Goal: Check status

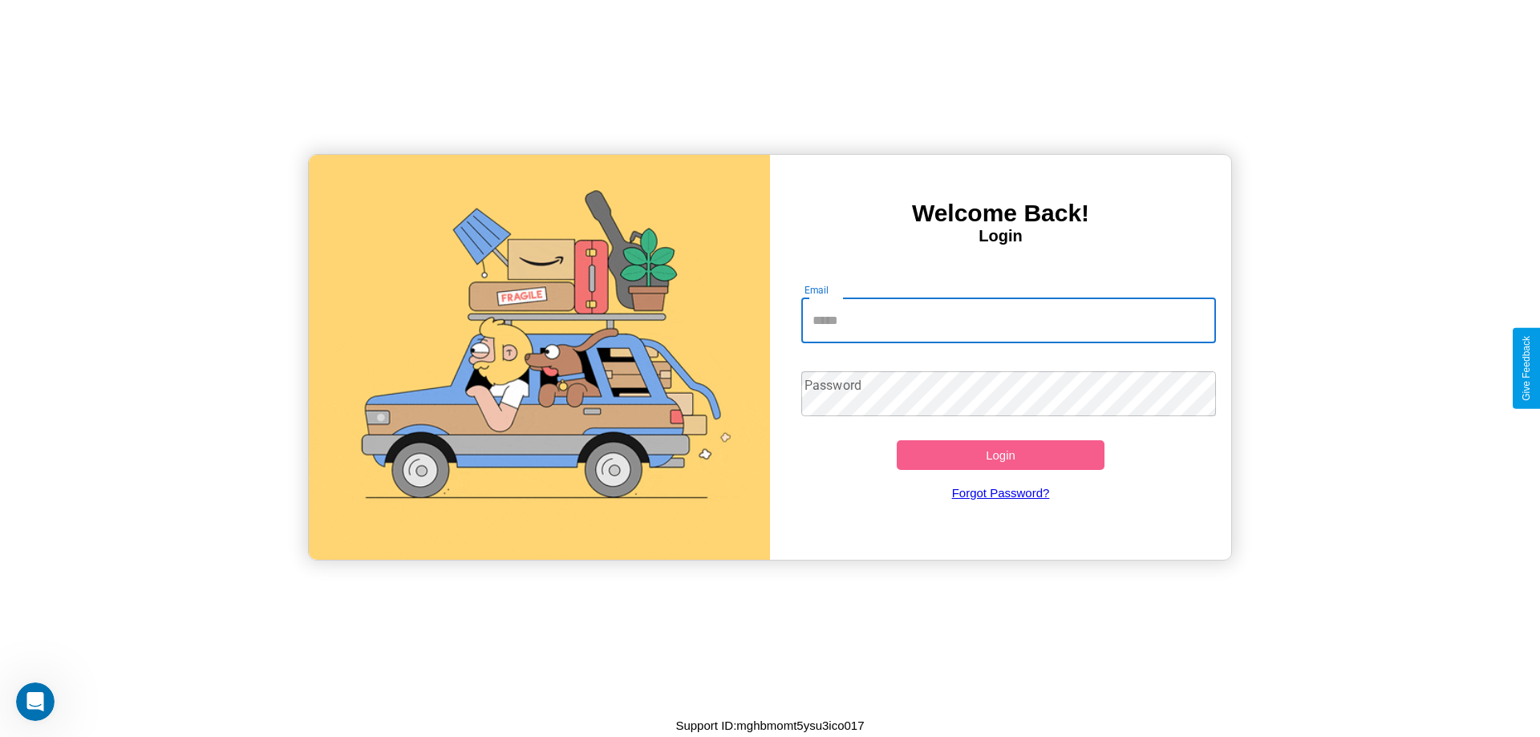
click at [1008, 320] on input "Email" at bounding box center [1009, 320] width 416 height 45
type input "**********"
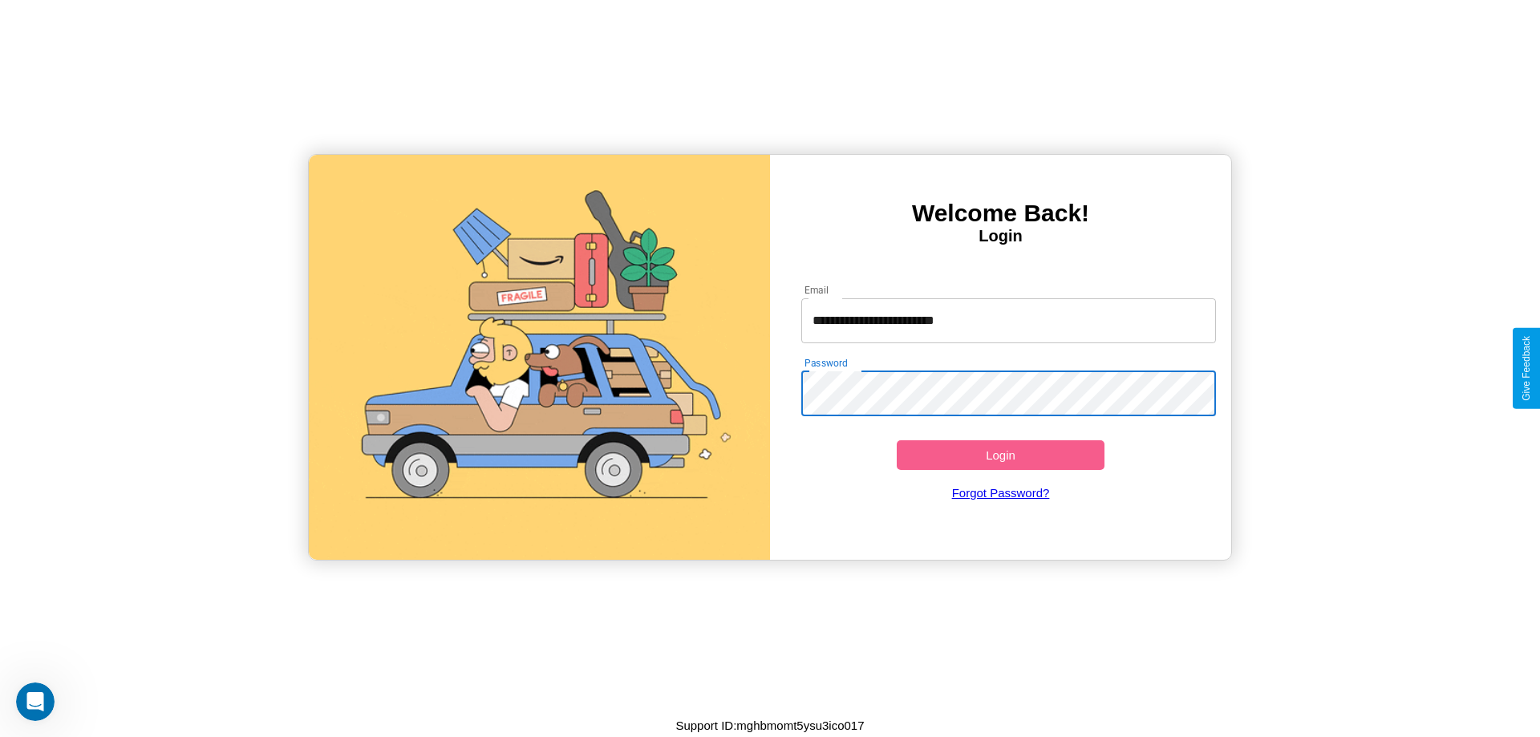
click at [1000, 455] on button "Login" at bounding box center [1001, 455] width 208 height 30
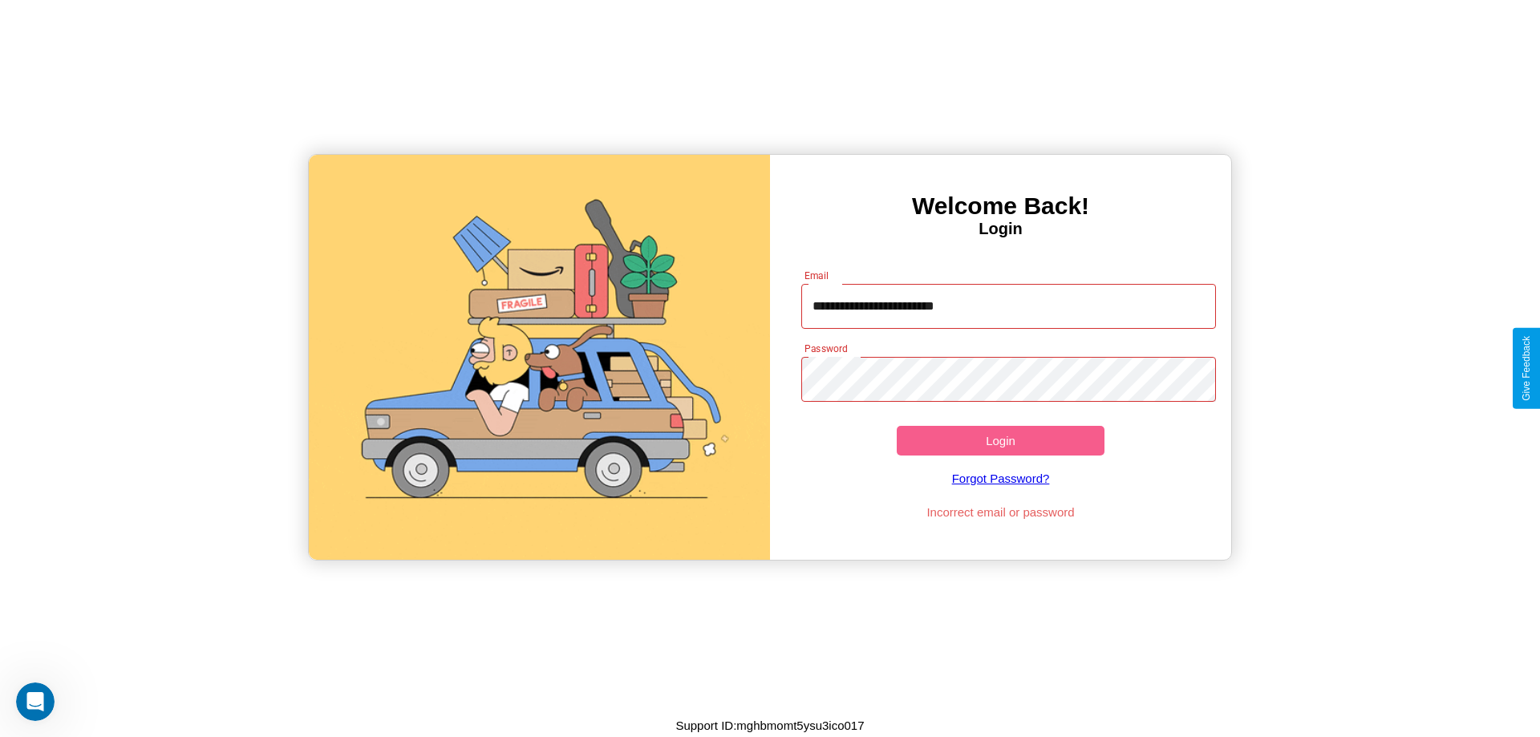
click at [1000, 440] on button "Login" at bounding box center [1001, 441] width 208 height 30
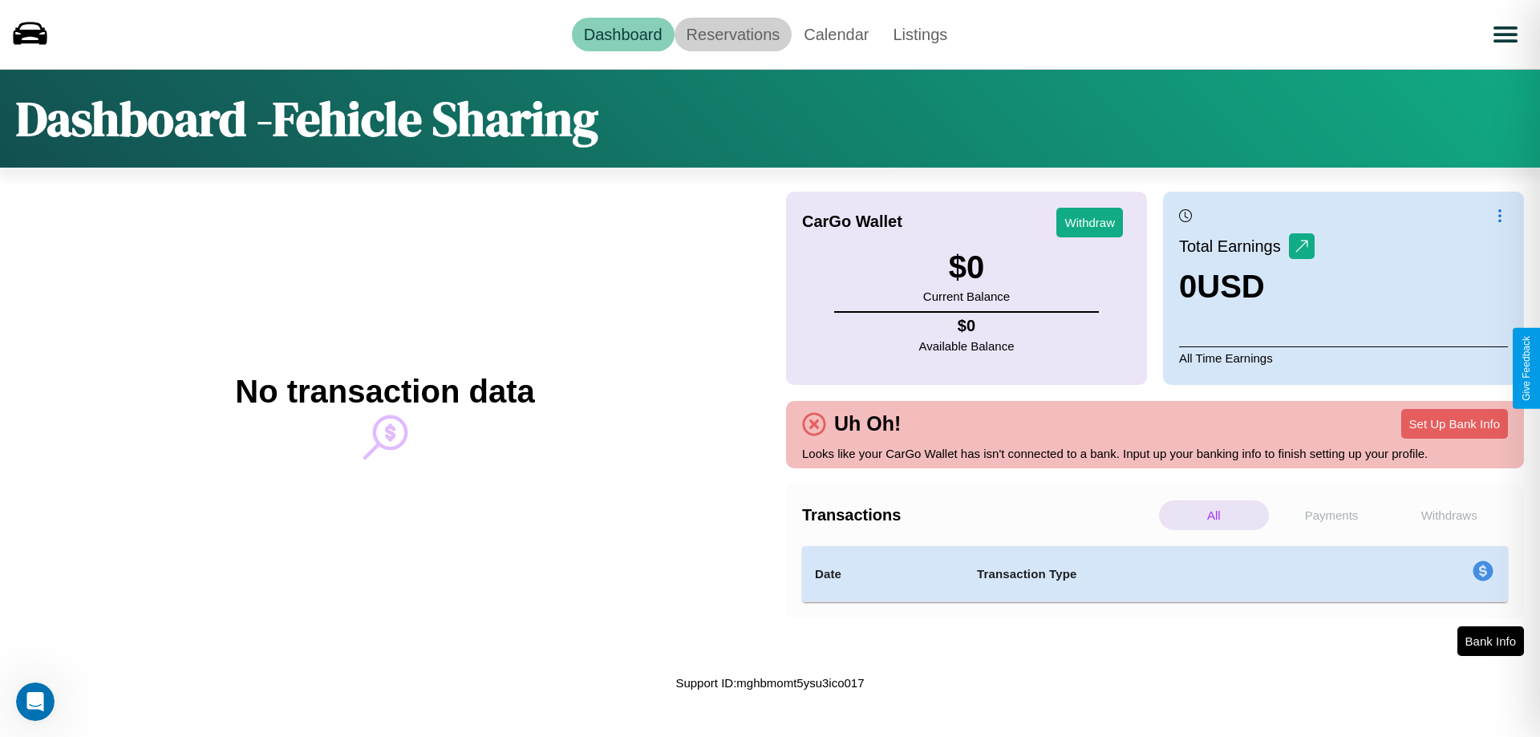
click at [732, 34] on link "Reservations" at bounding box center [734, 35] width 118 height 34
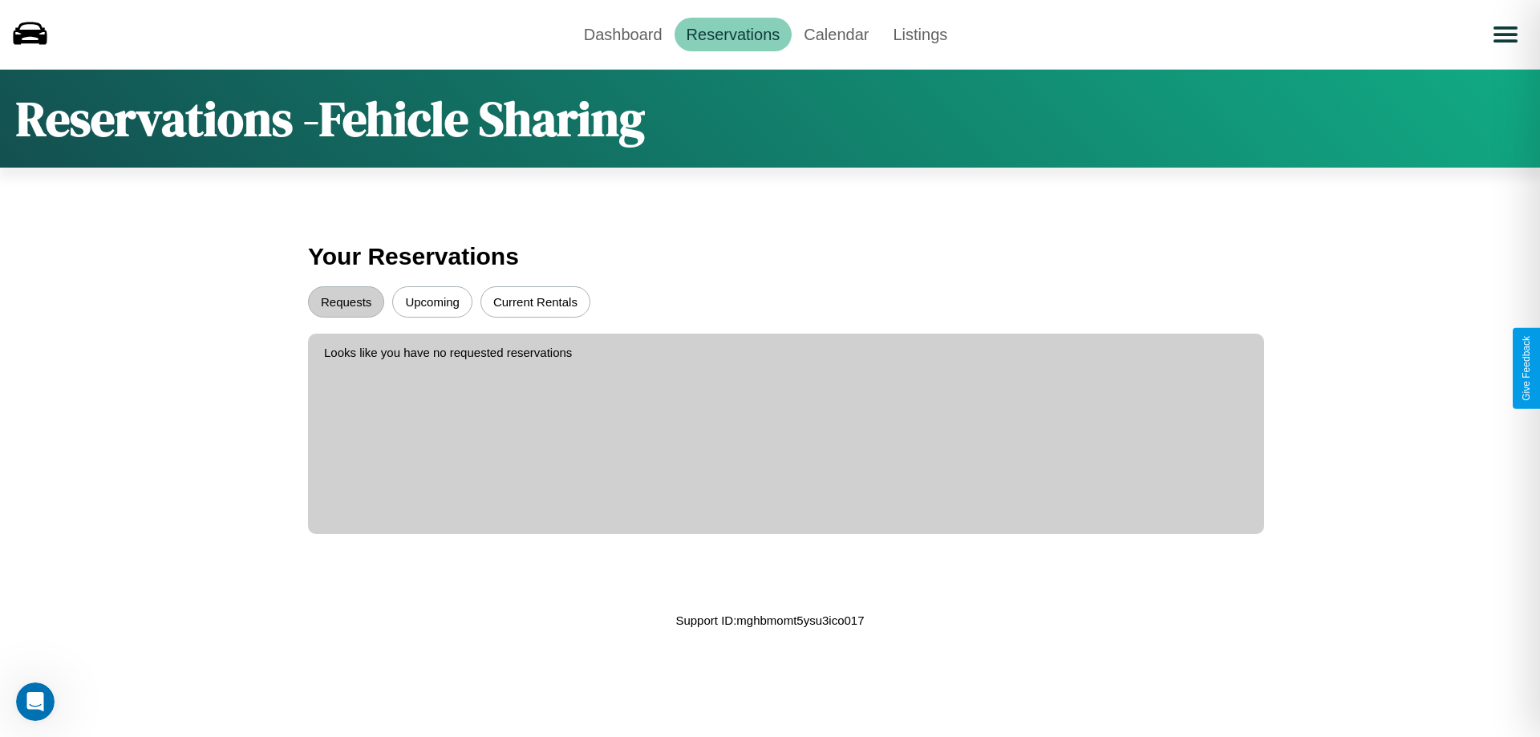
click at [535, 302] on button "Current Rentals" at bounding box center [535, 301] width 110 height 31
click at [346, 302] on button "Requests" at bounding box center [346, 301] width 76 height 31
click at [622, 34] on link "Dashboard" at bounding box center [623, 35] width 103 height 34
